Goal: Find specific page/section: Find specific page/section

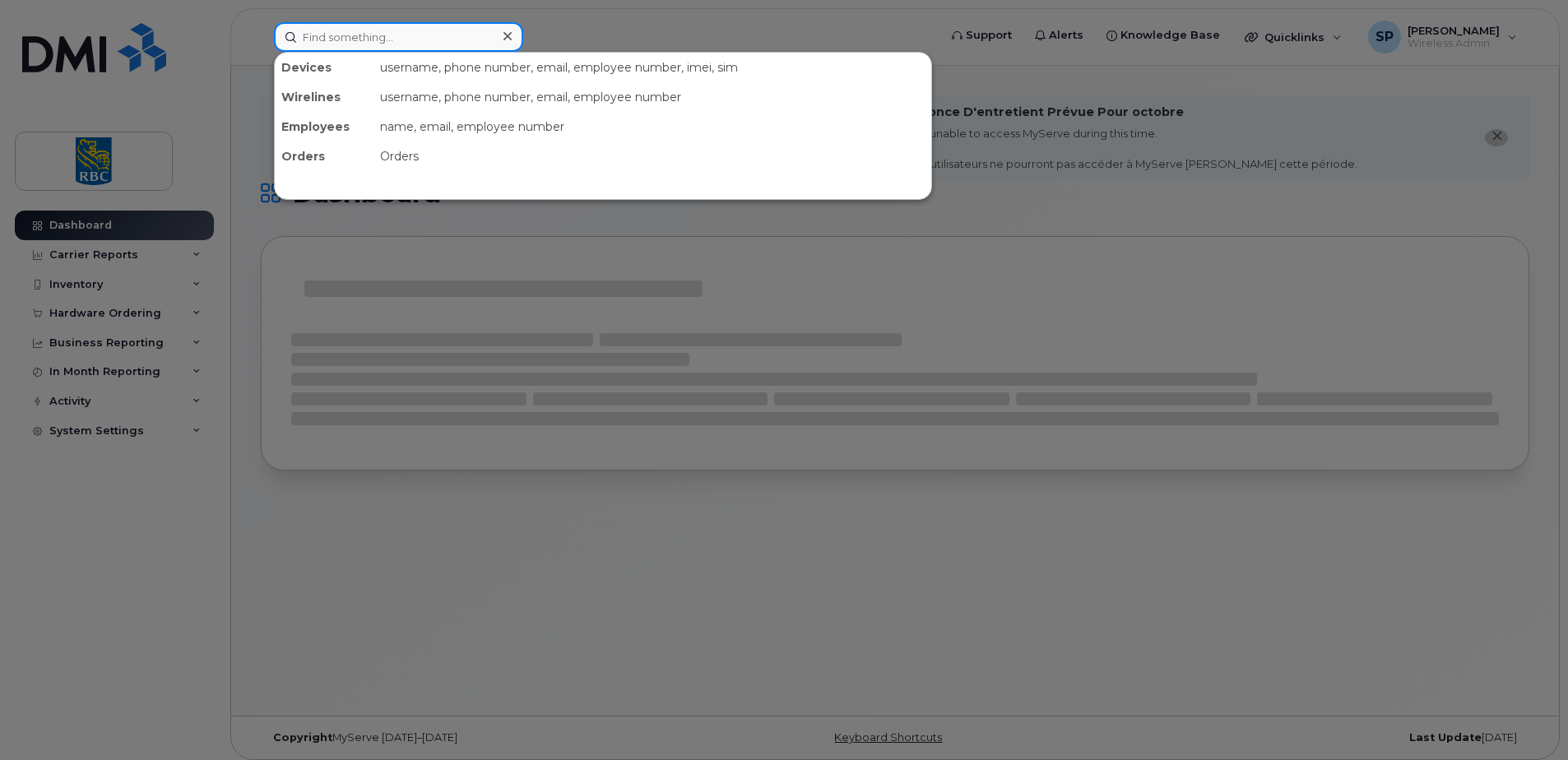
click at [332, 38] on input at bounding box center [398, 37] width 249 height 29
paste input "4373293420"
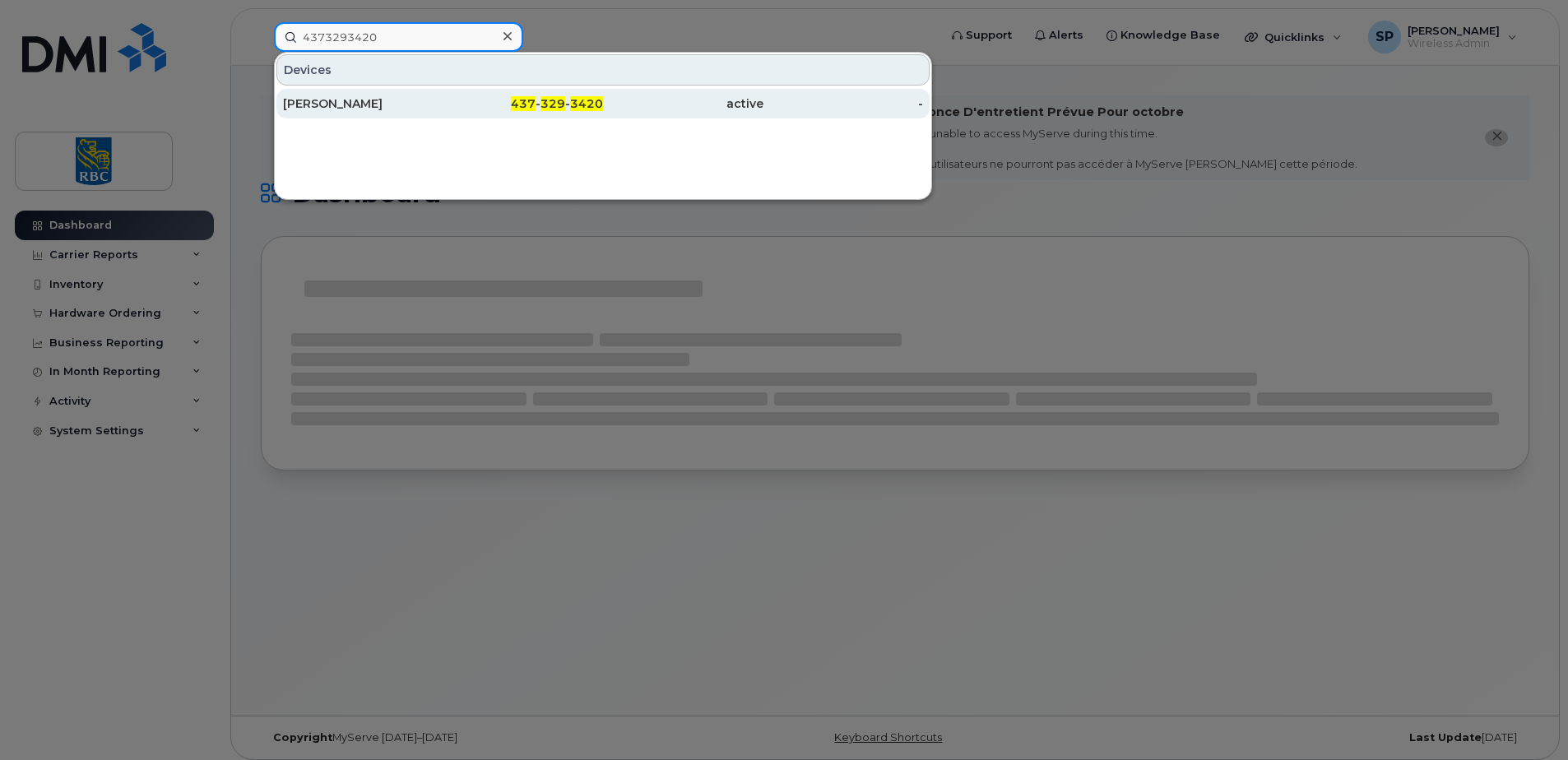
type input "4373293420"
click at [407, 89] on link "Kyle Tran 437 - 329 - 3420 active -" at bounding box center [602, 103] width 653 height 29
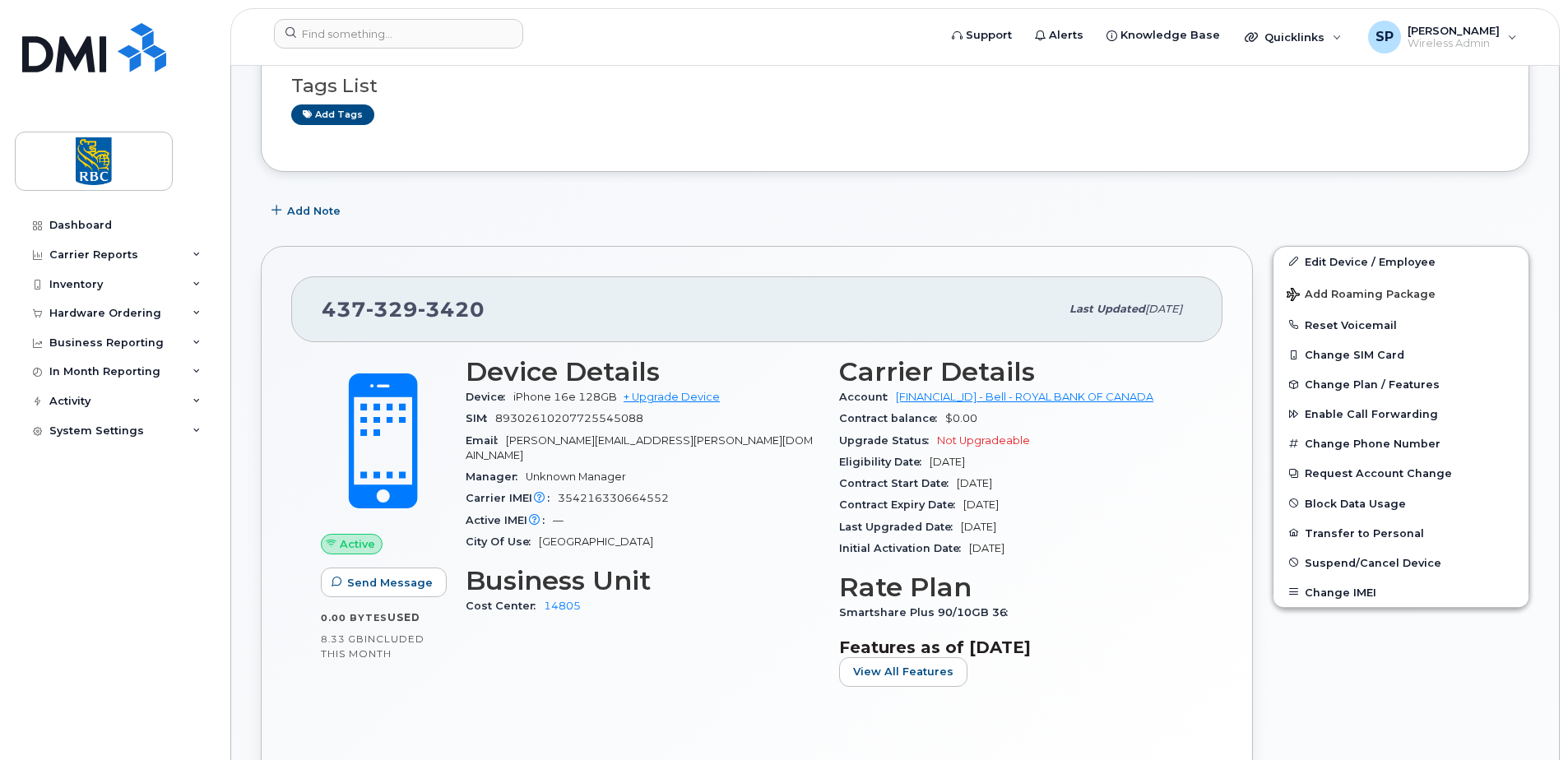
scroll to position [247, 0]
